Goal: Ask a question: Seek information or help from site administrators or community

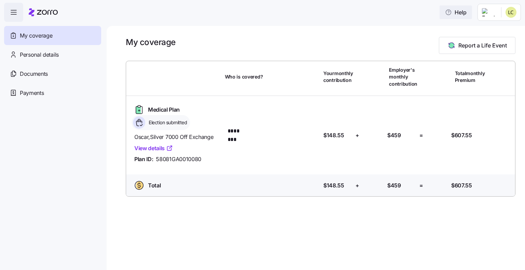
click at [457, 12] on span "Help" at bounding box center [456, 12] width 22 height 8
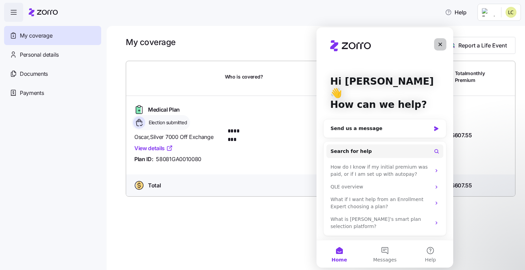
click at [438, 45] on icon "Close" at bounding box center [440, 44] width 5 height 5
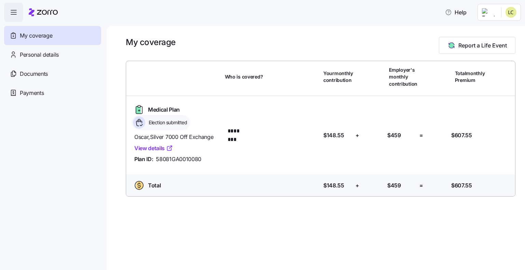
click at [12, 12] on icon "button" at bounding box center [13, 12] width 5 height 0
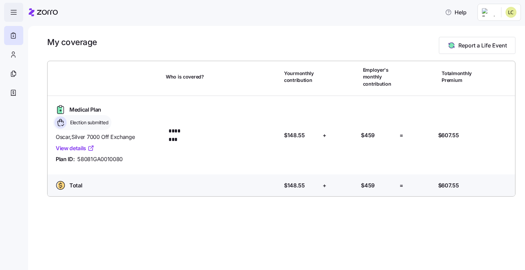
click at [12, 12] on icon "button" at bounding box center [13, 12] width 5 height 0
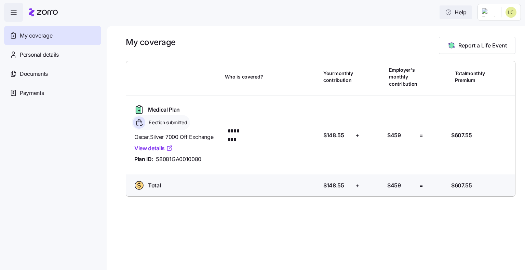
click at [461, 13] on span "Help" at bounding box center [456, 12] width 22 height 8
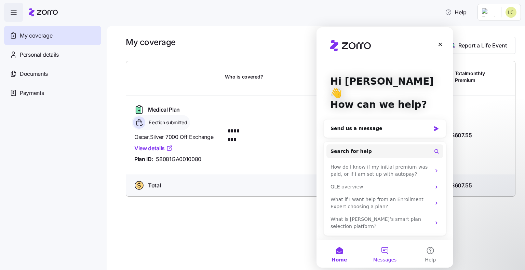
click at [390, 253] on button "Messages" at bounding box center [384, 254] width 45 height 27
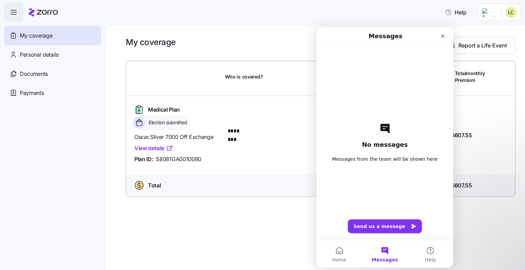
click at [381, 224] on button "Send us a message" at bounding box center [385, 227] width 74 height 14
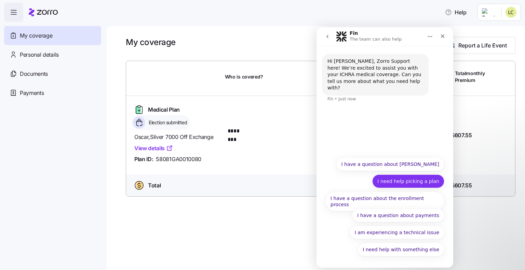
click at [398, 183] on button "I need help picking a plan" at bounding box center [408, 182] width 72 height 14
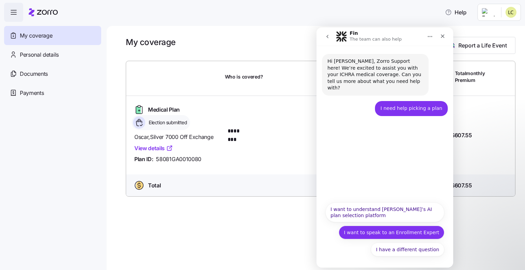
click at [388, 236] on button "I want to speak to an Enrollment Expert" at bounding box center [392, 233] width 106 height 14
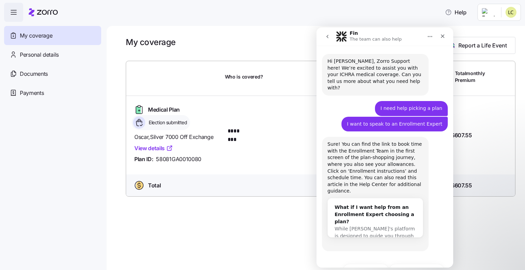
scroll to position [8, 0]
